Goal: Find specific page/section: Find specific page/section

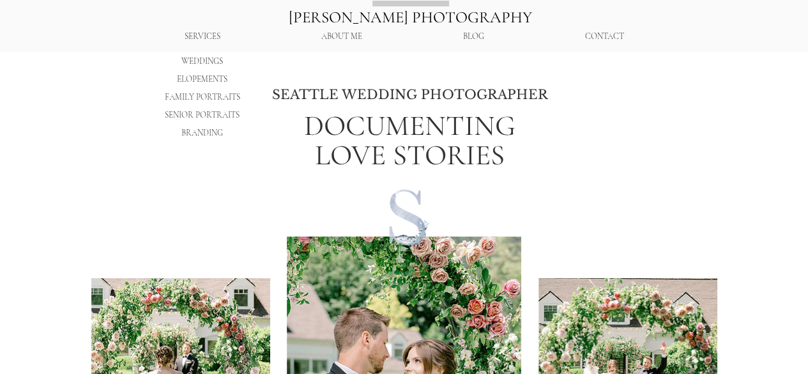
click at [219, 56] on p "WEDDINGS" at bounding box center [203, 61] width 50 height 18
